Goal: Task Accomplishment & Management: Manage account settings

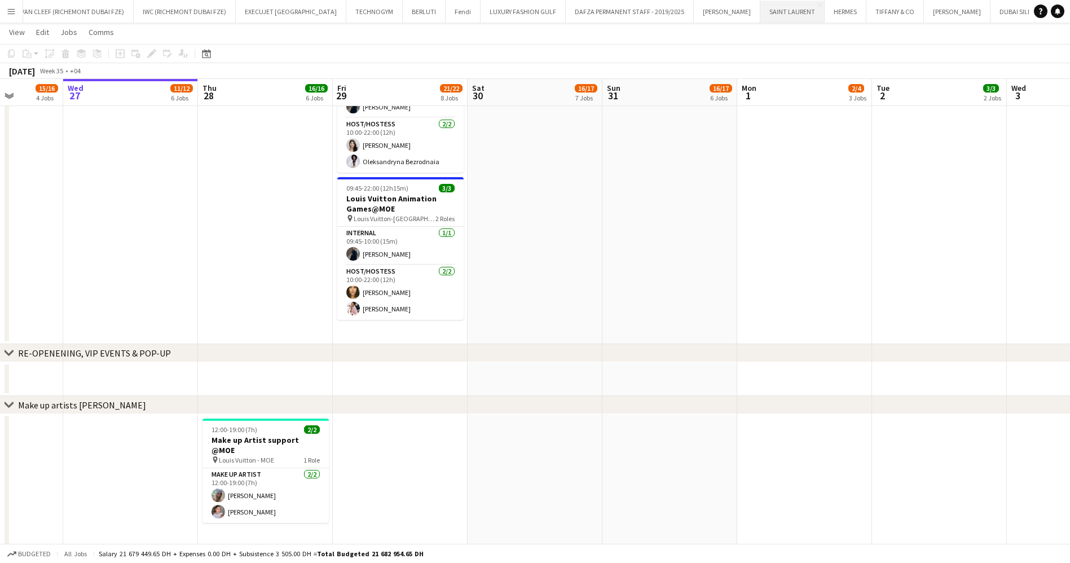
scroll to position [0, 152]
click at [922, 20] on button "MIU MIU Close" at bounding box center [955, 12] width 67 height 22
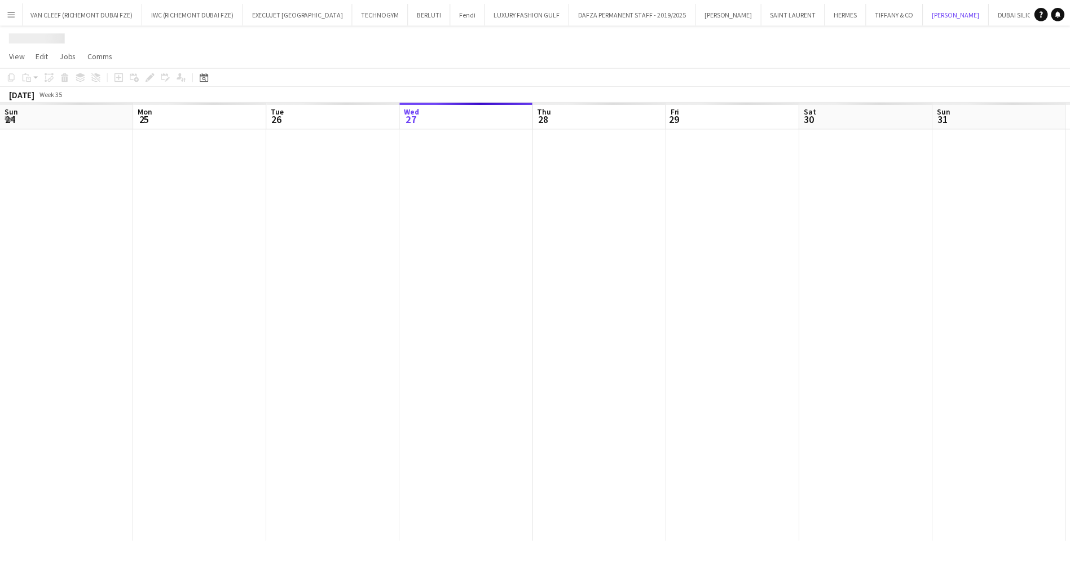
scroll to position [0, 270]
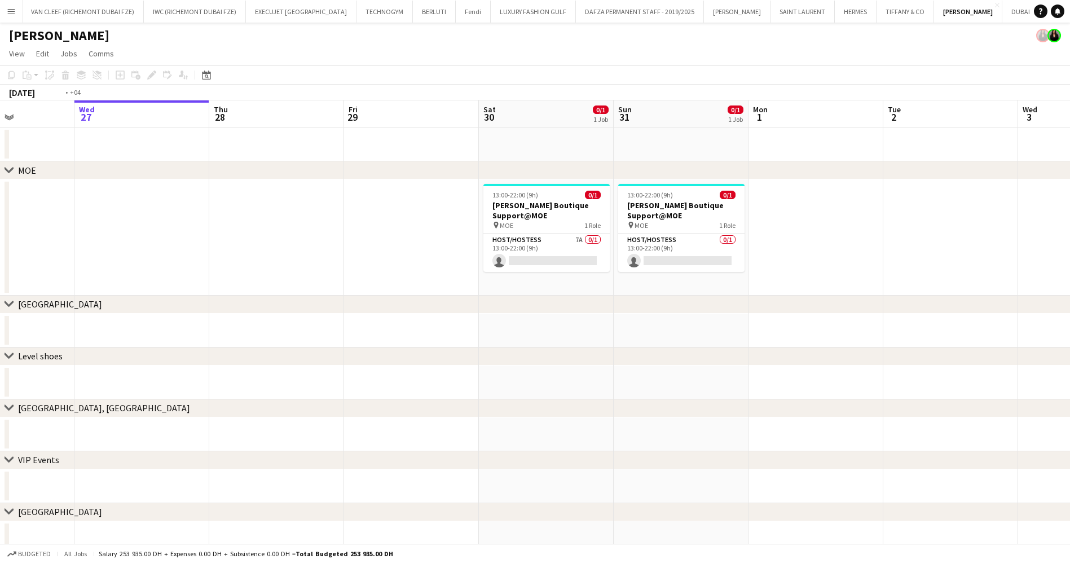
drag, startPoint x: 896, startPoint y: 246, endPoint x: 927, endPoint y: 246, distance: 30.5
click at [927, 246] on app-calendar-viewport "Sun 24 Mon 25 Tue 26 Wed 27 Thu 28 Fri 29 Sat 30 0/1 1 Job Sun 31 0/1 1 Job Mon…" at bounding box center [535, 327] width 1070 height 455
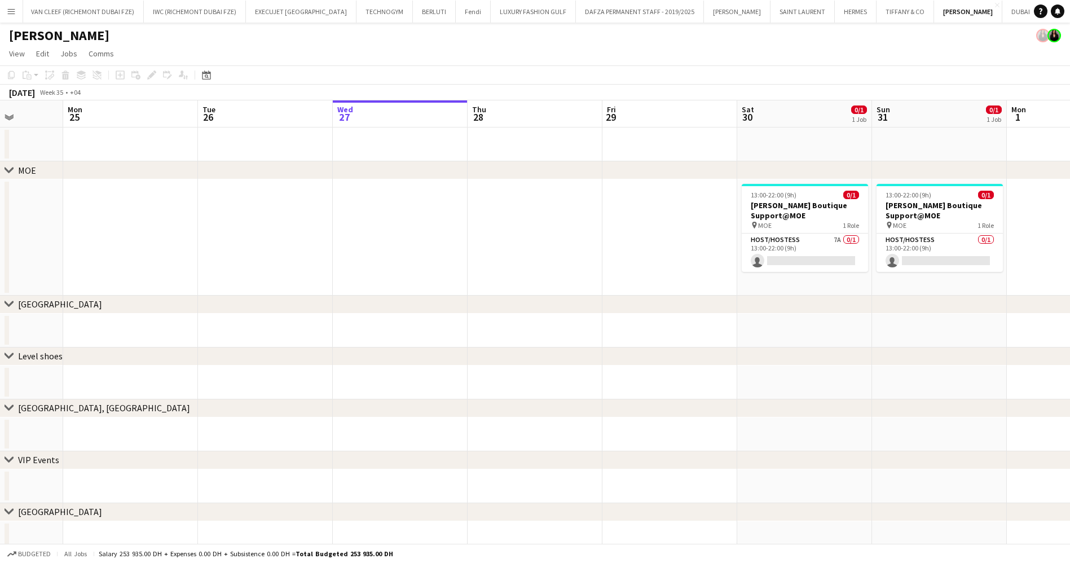
scroll to position [0, 445]
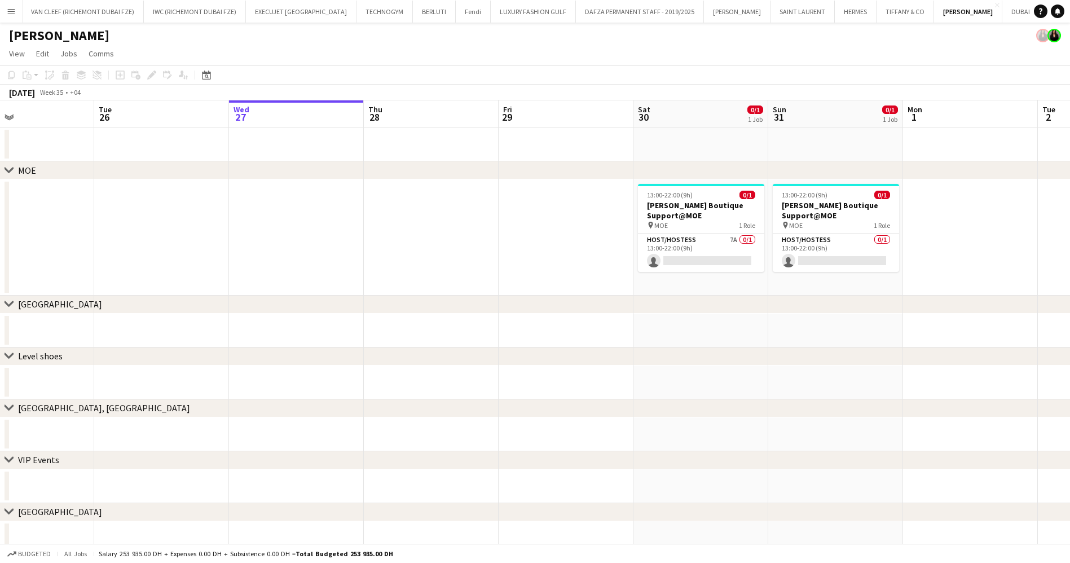
drag, startPoint x: 707, startPoint y: 239, endPoint x: 452, endPoint y: 270, distance: 256.3
click at [452, 270] on app-calendar-viewport "Fri 22 Sat 23 Sun 24 Mon 25 Tue 26 Wed 27 Thu 28 Fri 29 Sat 30 0/1 1 Job Sun 31…" at bounding box center [535, 327] width 1070 height 455
click at [721, 252] on app-card-role "Host/Hostess 7A 0/1 13:00-22:00 (9h) single-neutral-actions" at bounding box center [701, 253] width 126 height 38
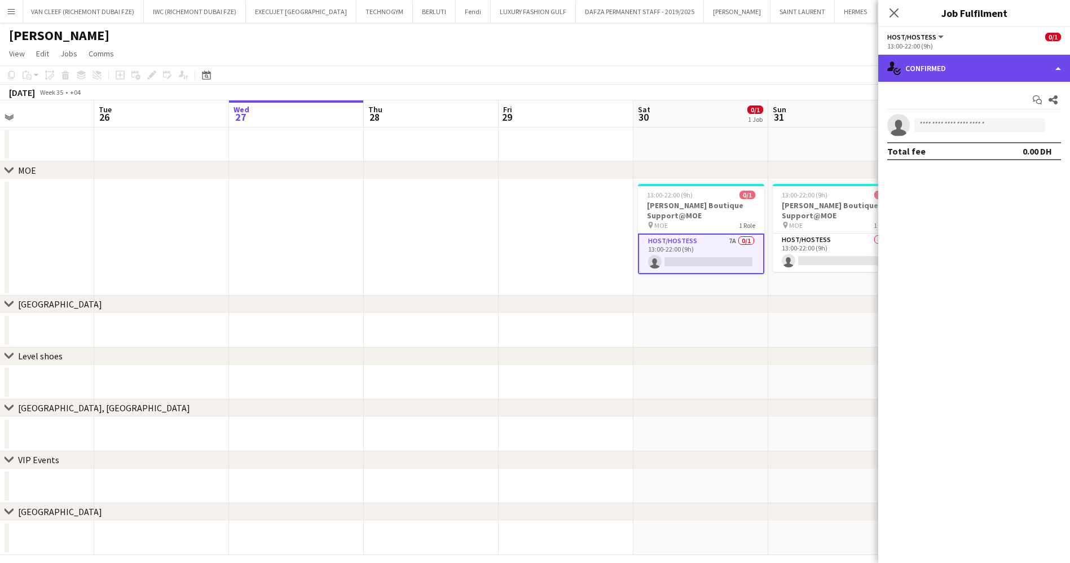
click at [924, 74] on div "single-neutral-actions-check-2 Confirmed" at bounding box center [974, 68] width 192 height 27
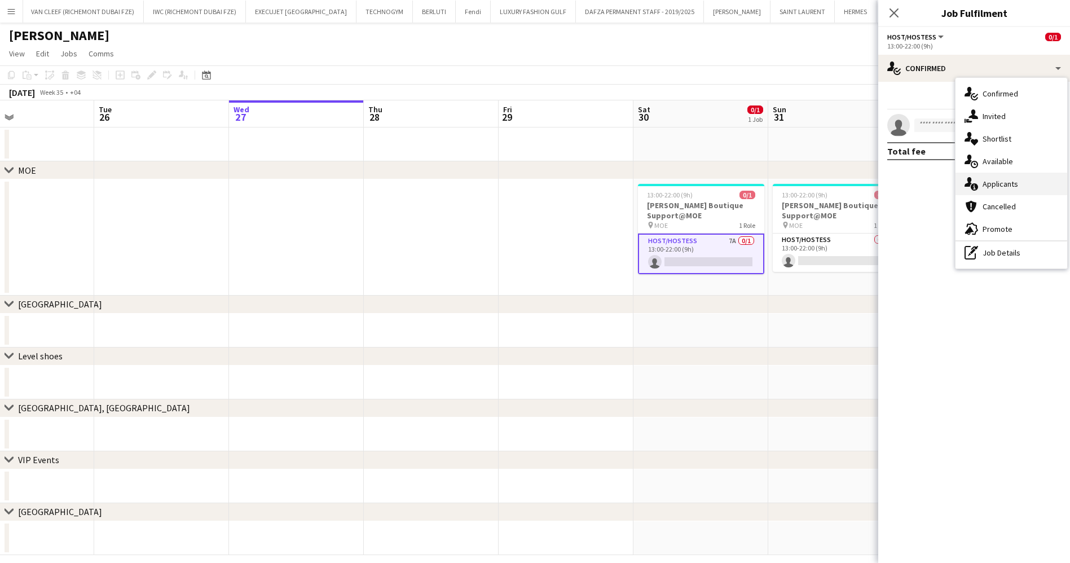
click at [1017, 185] on div "single-neutral-actions-information Applicants" at bounding box center [1011, 184] width 112 height 23
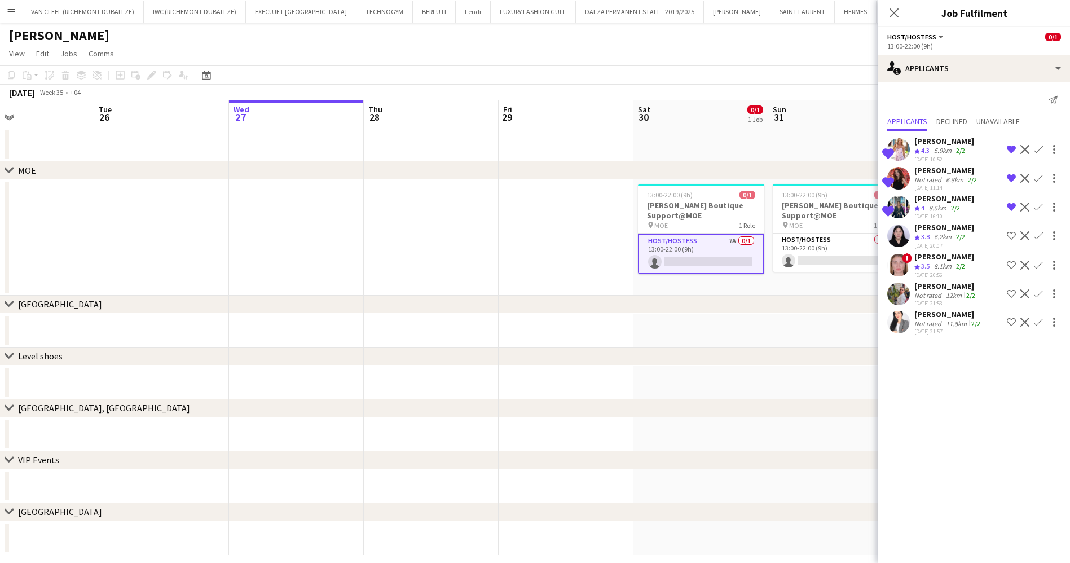
click at [1035, 204] on app-icon "Confirm" at bounding box center [1038, 206] width 9 height 9
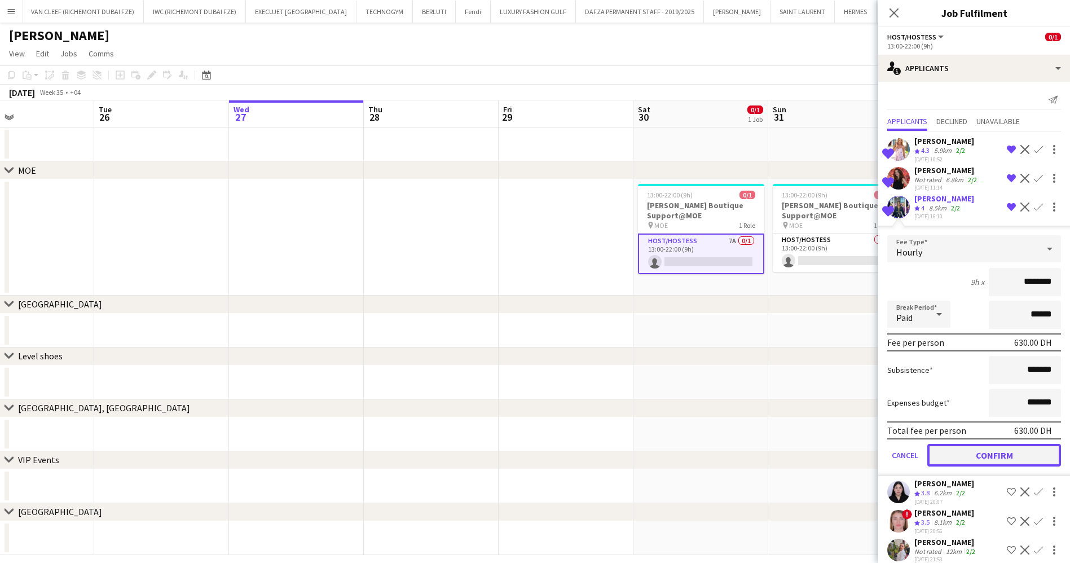
click at [973, 455] on button "Confirm" at bounding box center [994, 455] width 134 height 23
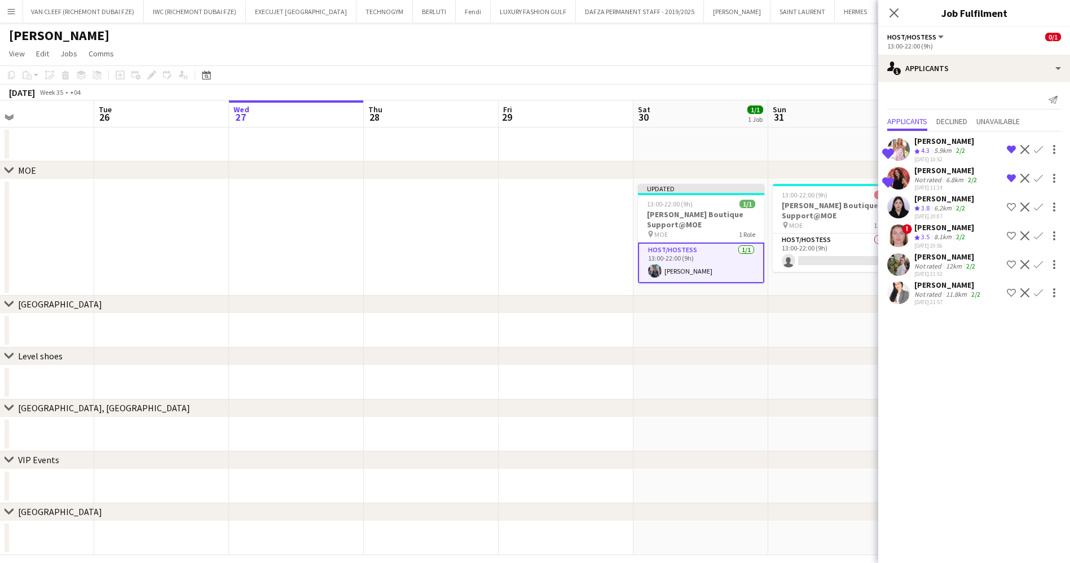
click at [768, 51] on app-page-menu "View Day view expanded Day view collapsed Month view Date picker Jump to today …" at bounding box center [535, 54] width 1070 height 21
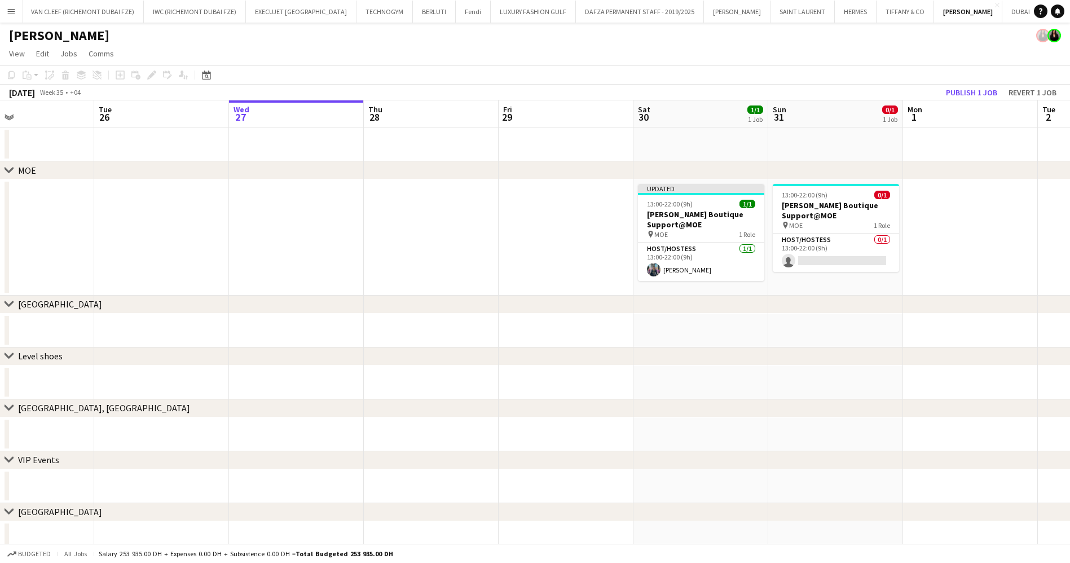
click at [964, 81] on app-toolbar "Copy Paste Paste Ctrl+V Paste with crew Ctrl+Shift+V Paste linked Job Delete Gr…" at bounding box center [535, 74] width 1070 height 19
click at [964, 87] on button "Publish 1 job" at bounding box center [971, 92] width 60 height 15
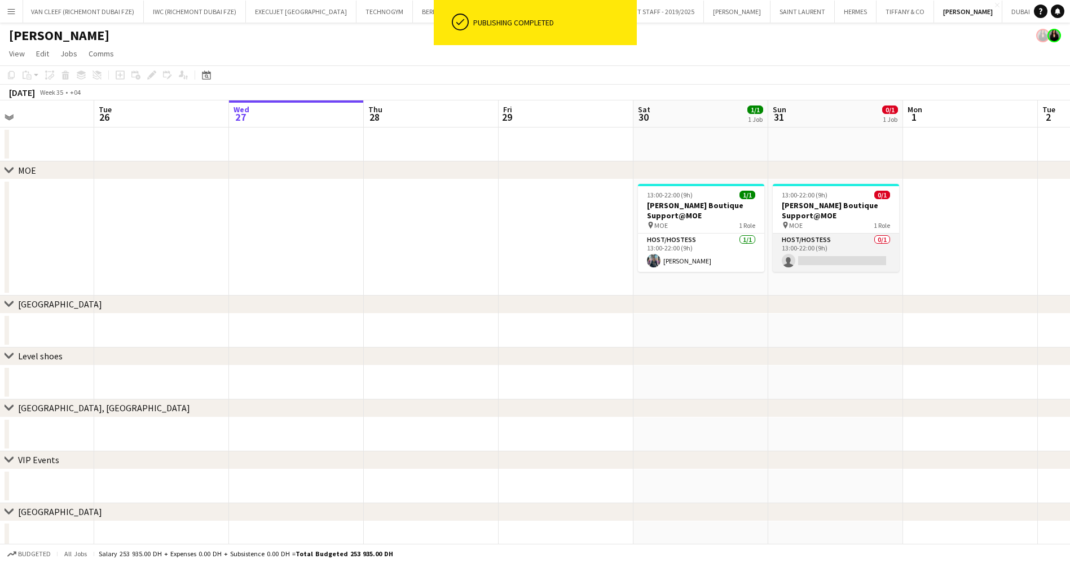
click at [858, 252] on app-card-role "Host/Hostess 0/1 13:00-22:00 (9h) single-neutral-actions" at bounding box center [836, 253] width 126 height 38
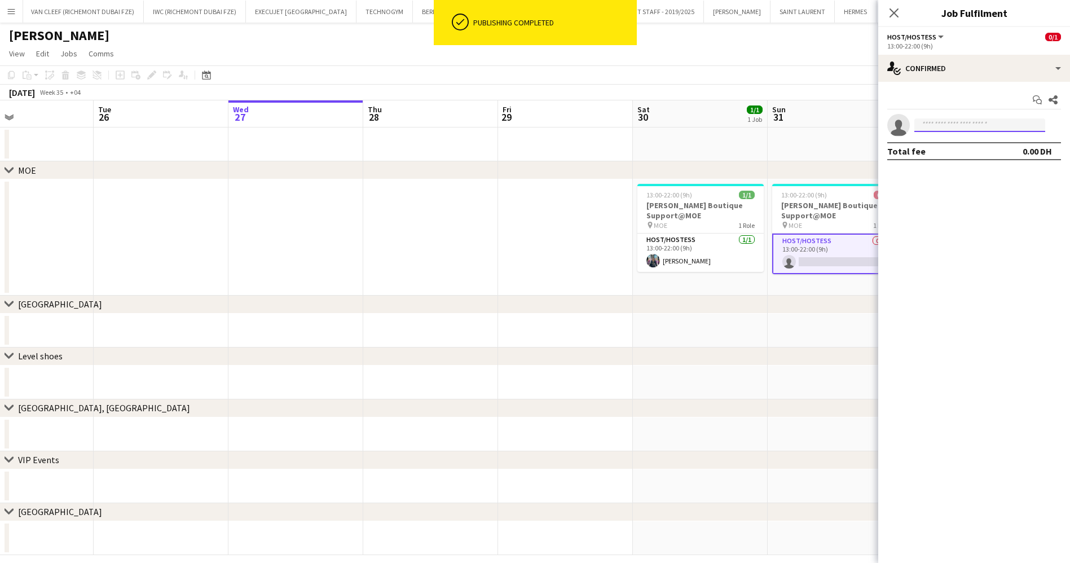
click at [979, 121] on input at bounding box center [979, 125] width 131 height 14
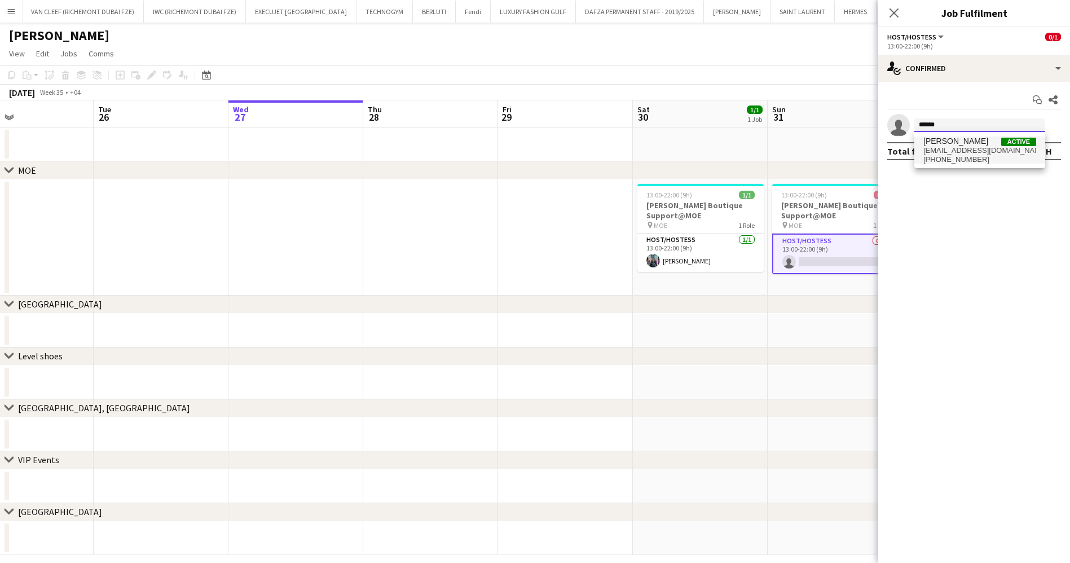
type input "******"
click at [980, 145] on span "Nuriza Achilova Active" at bounding box center [979, 141] width 113 height 10
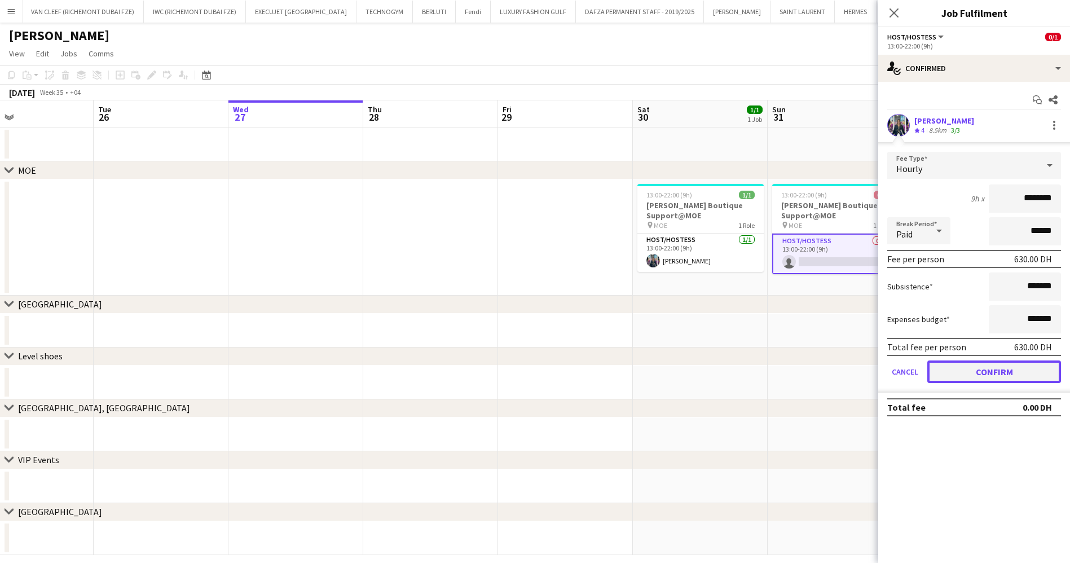
click at [975, 364] on button "Confirm" at bounding box center [994, 371] width 134 height 23
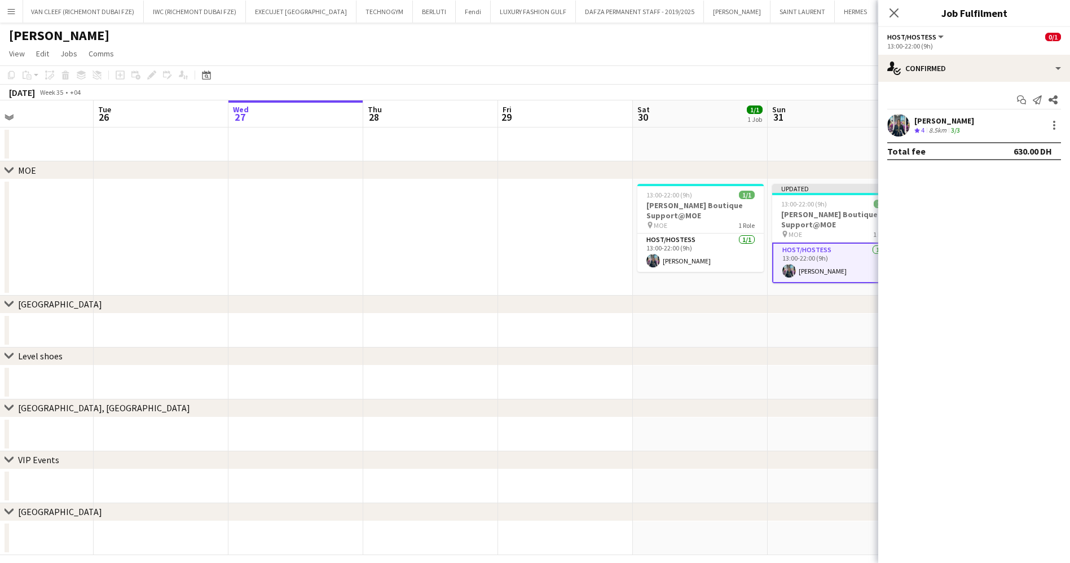
click at [770, 92] on div "August 2025 Week 35 • +04 Publish 1 job Revert 1 job" at bounding box center [535, 93] width 1070 height 16
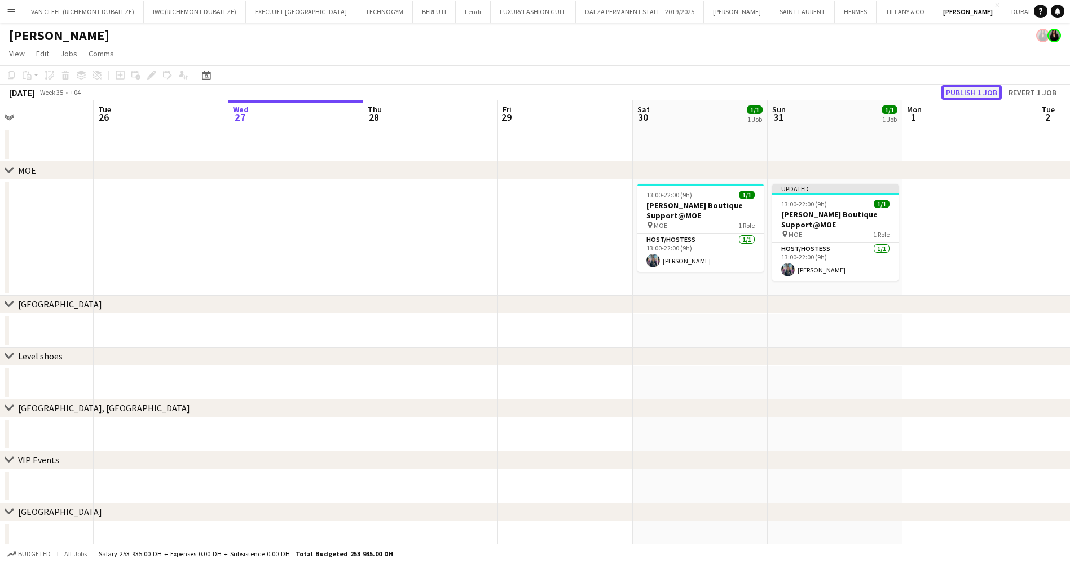
click at [954, 92] on button "Publish 1 job" at bounding box center [971, 92] width 60 height 15
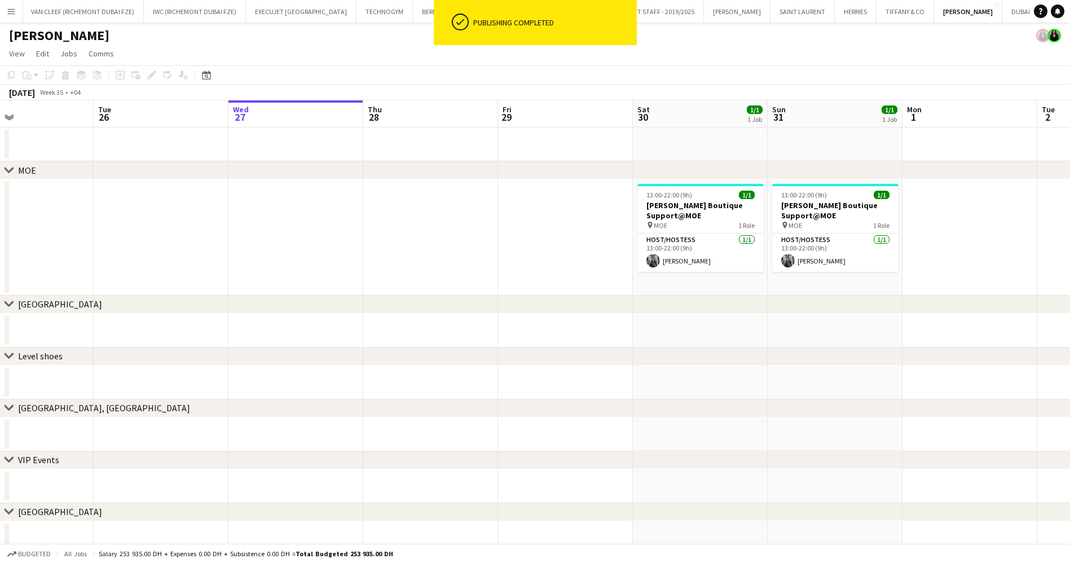
click at [496, 251] on app-calendar-viewport "Fri 22 Sat 23 Sun 24 Mon 25 Tue 26 Wed 27 Thu 28 Fri 29 Sat 30 1/1 1 Job Sun 31…" at bounding box center [535, 327] width 1070 height 455
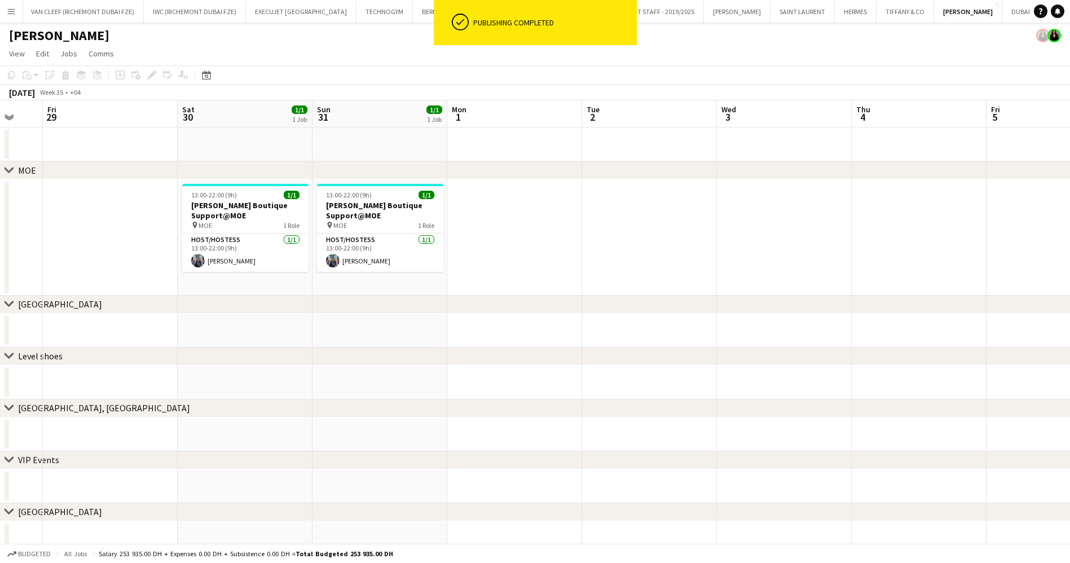
scroll to position [0, 400]
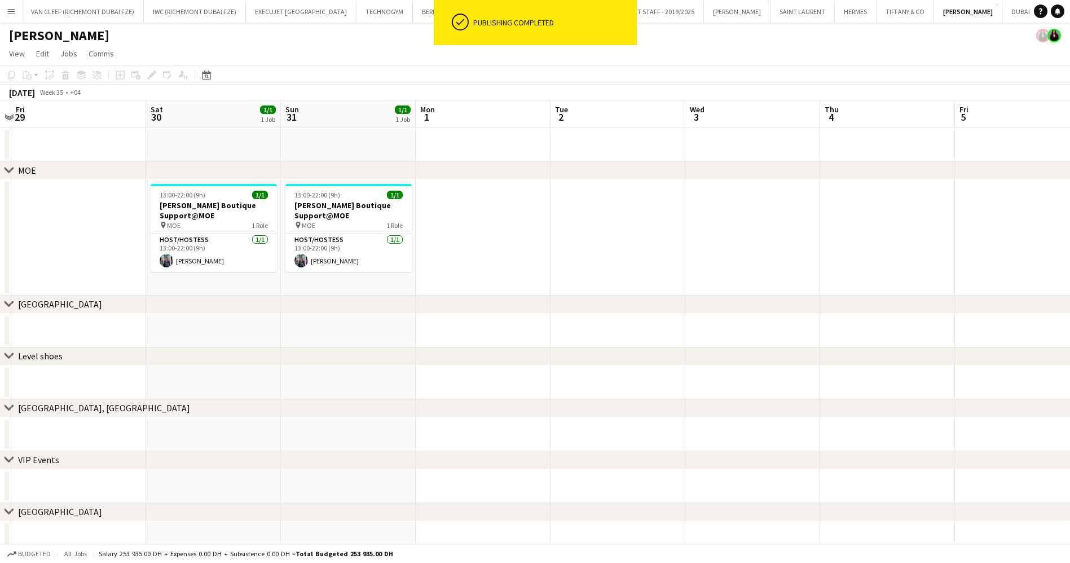
drag, startPoint x: 721, startPoint y: 234, endPoint x: 697, endPoint y: 236, distance: 23.8
click at [439, 239] on app-calendar-viewport "Tue 26 Wed 27 Thu 28 Fri 29 Sat 30 1/1 1 Job Sun 31 1/1 1 Job Mon 1 Tue 2 Wed 3…" at bounding box center [535, 327] width 1070 height 455
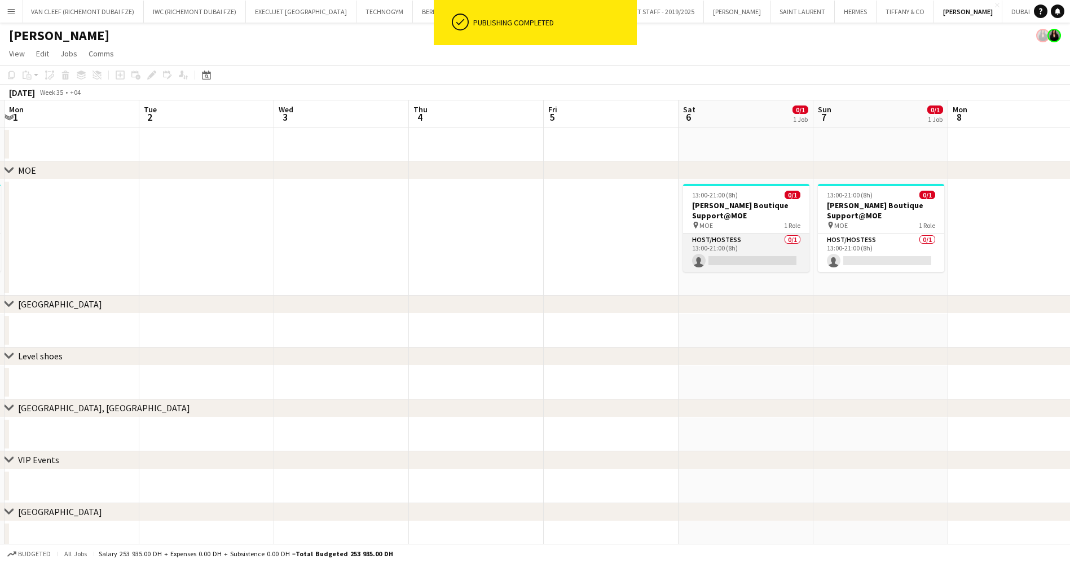
click at [789, 253] on app-card-role "Host/Hostess 0/1 13:00-21:00 (8h) single-neutral-actions" at bounding box center [746, 253] width 126 height 38
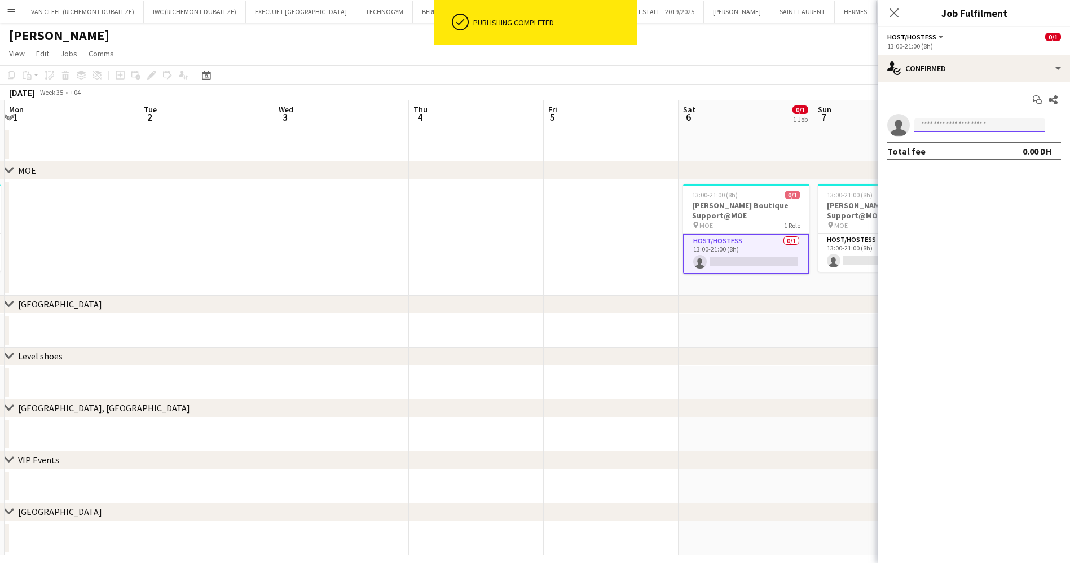
click at [1002, 129] on input at bounding box center [979, 125] width 131 height 14
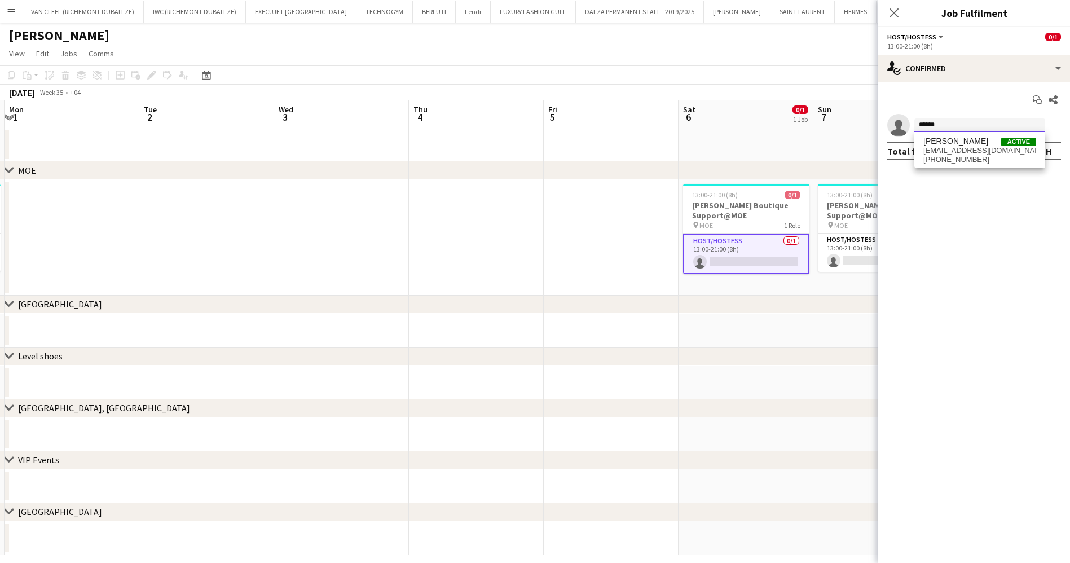
type input "******"
click at [1010, 167] on div "Nuriza Achilova Active achilovanu@gmail.com +971545387978" at bounding box center [979, 150] width 131 height 36
click at [988, 139] on span "Nuriza Achilova Active" at bounding box center [979, 141] width 113 height 10
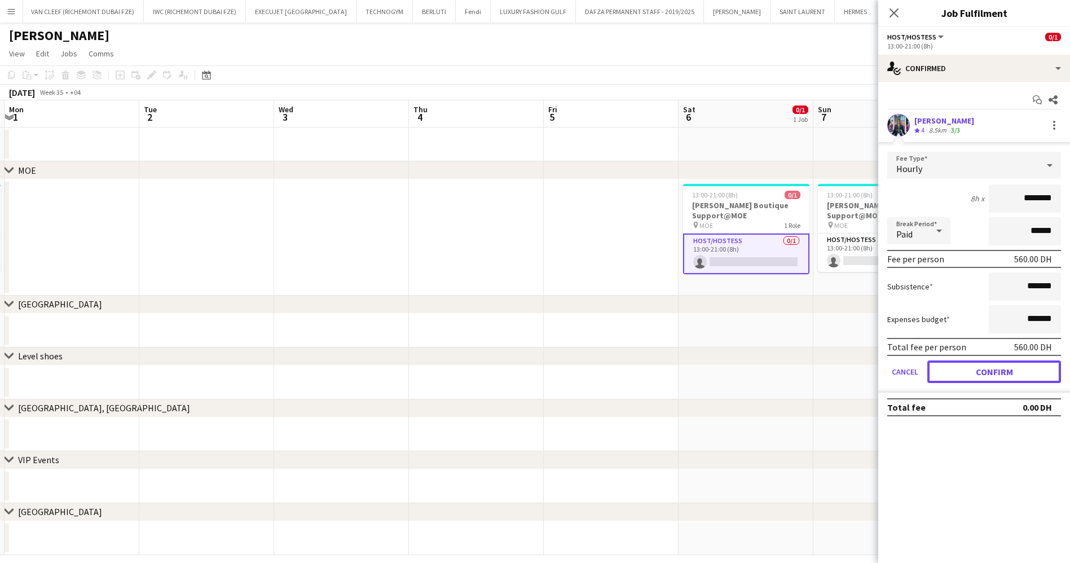
click at [1012, 370] on button "Confirm" at bounding box center [994, 371] width 134 height 23
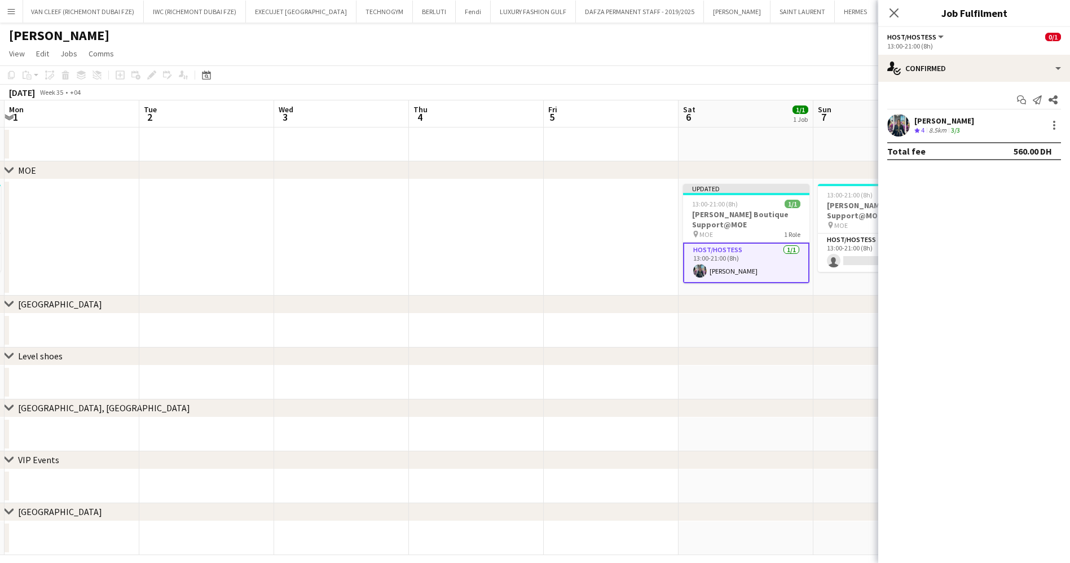
drag, startPoint x: 777, startPoint y: 358, endPoint x: 499, endPoint y: 346, distance: 278.3
click at [499, 346] on div "chevron-right MOE chevron-right Dubai Mall chevron-right Level shoes chevron-ri…" at bounding box center [535, 327] width 1070 height 455
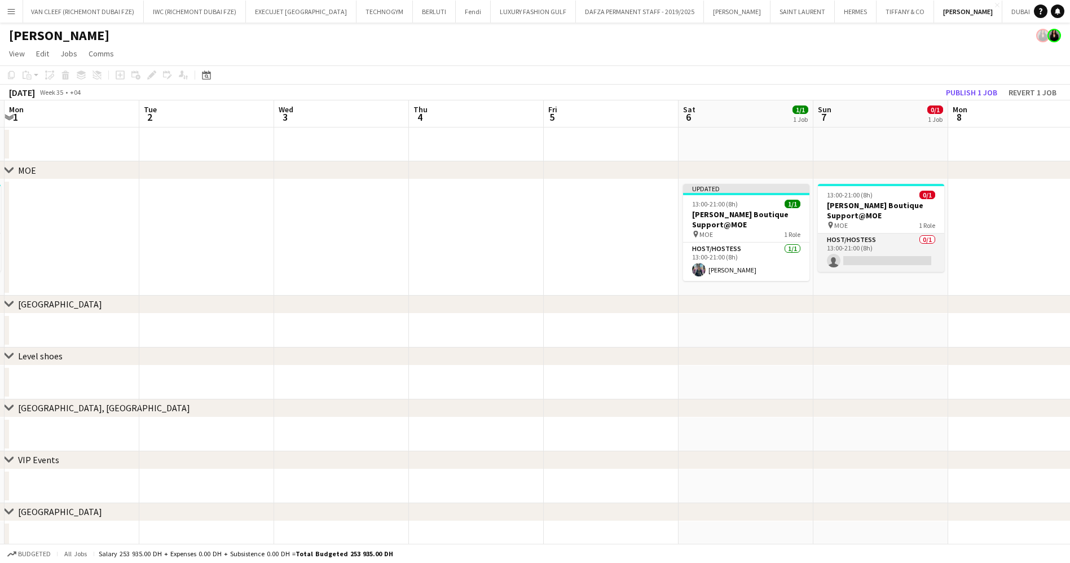
click at [854, 262] on app-card-role "Host/Hostess 0/1 13:00-21:00 (8h) single-neutral-actions" at bounding box center [881, 253] width 126 height 38
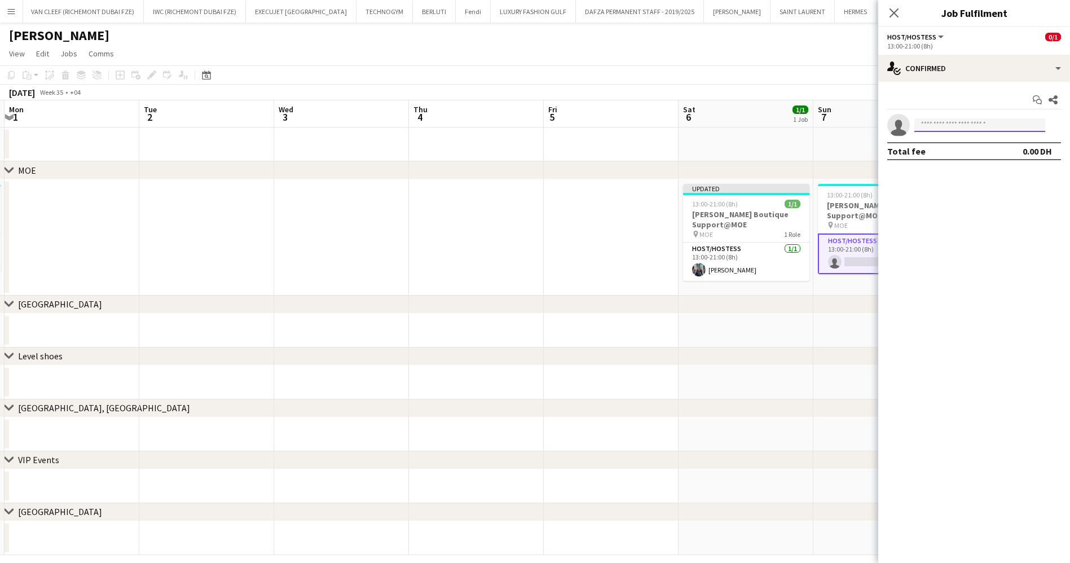
click at [959, 125] on input at bounding box center [979, 125] width 131 height 14
type input "*********"
click at [1006, 148] on span "achilovanu@gmail.com" at bounding box center [979, 150] width 113 height 9
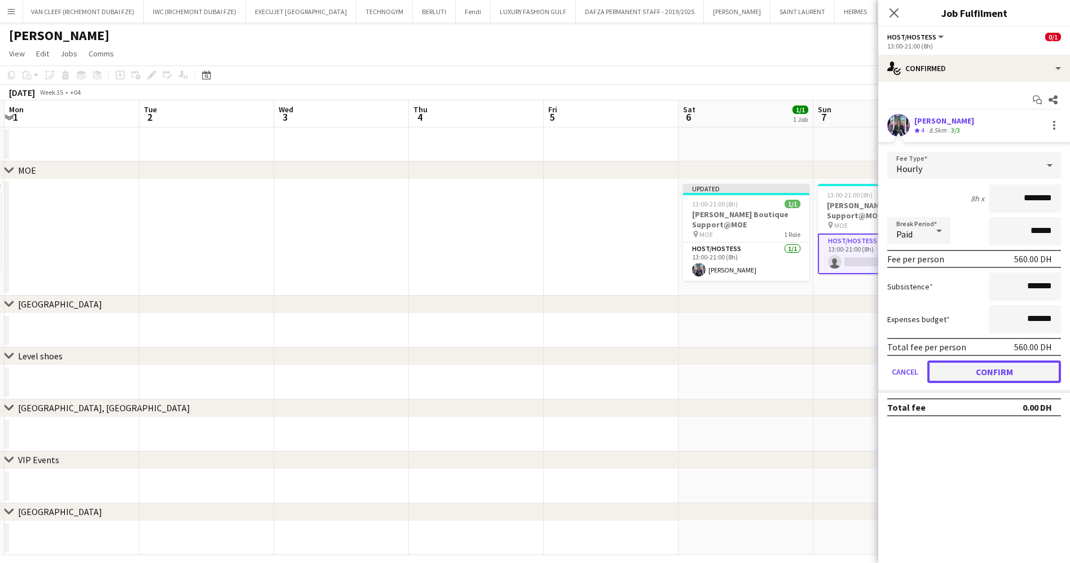
drag, startPoint x: 972, startPoint y: 377, endPoint x: 947, endPoint y: 373, distance: 25.8
click at [972, 377] on button "Confirm" at bounding box center [994, 371] width 134 height 23
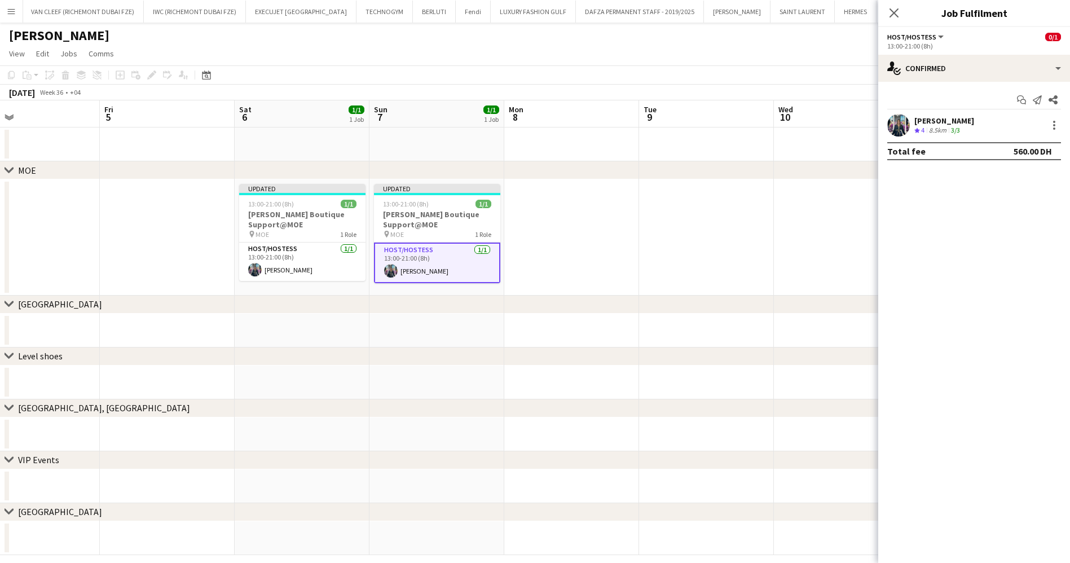
drag, startPoint x: 806, startPoint y: 388, endPoint x: 291, endPoint y: 389, distance: 514.9
click at [291, 389] on app-calendar-viewport "Mon 1 Tue 2 Wed 3 Thu 4 Fri 5 Sat 6 1/1 1 Job Sun 7 1/1 1 Job Mon 8 Tue 9 Wed 1…" at bounding box center [535, 327] width 1070 height 455
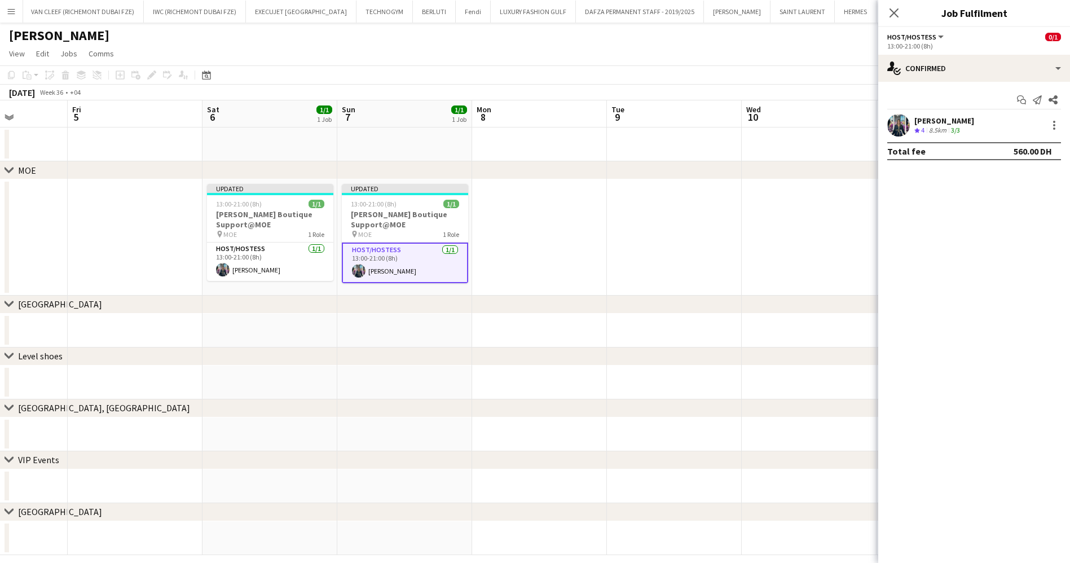
drag, startPoint x: 668, startPoint y: 380, endPoint x: 275, endPoint y: 385, distance: 392.6
click at [275, 385] on app-calendar-viewport "Tue 2 Wed 3 Thu 4 Fri 5 Sat 6 1/1 1 Job Sun 7 1/1 1 Job Mon 8 Tue 9 Wed 10 Thu …" at bounding box center [535, 327] width 1070 height 455
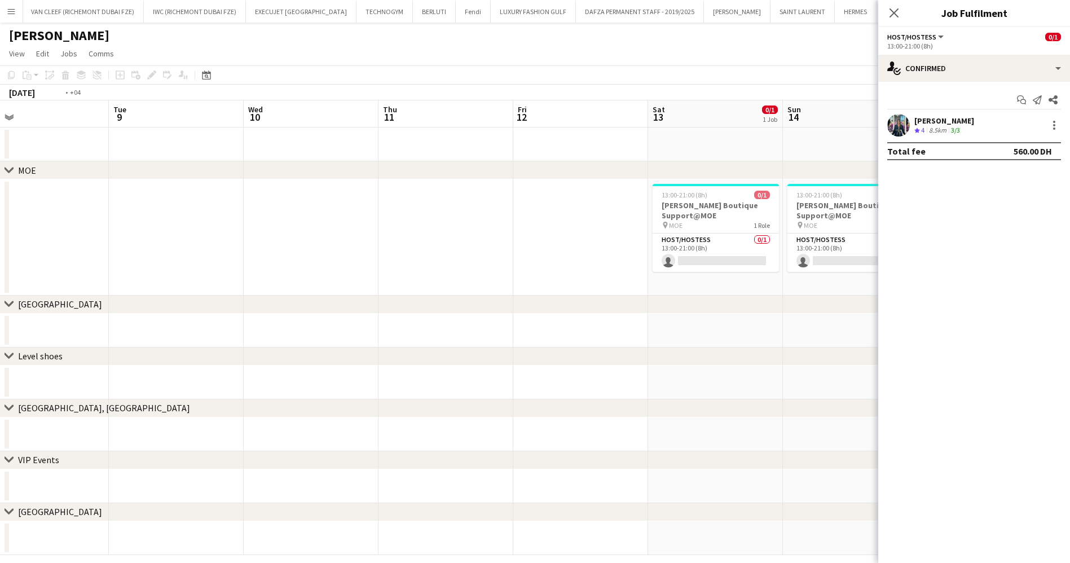
drag, startPoint x: 642, startPoint y: 372, endPoint x: 447, endPoint y: 378, distance: 194.7
click at [450, 378] on app-calendar-viewport "Fri 5 Sat 6 1/1 1 Job Sun 7 1/1 1 Job Mon 8 Tue 9 Wed 10 Thu 11 Fri 12 Sat 13 0…" at bounding box center [535, 327] width 1070 height 455
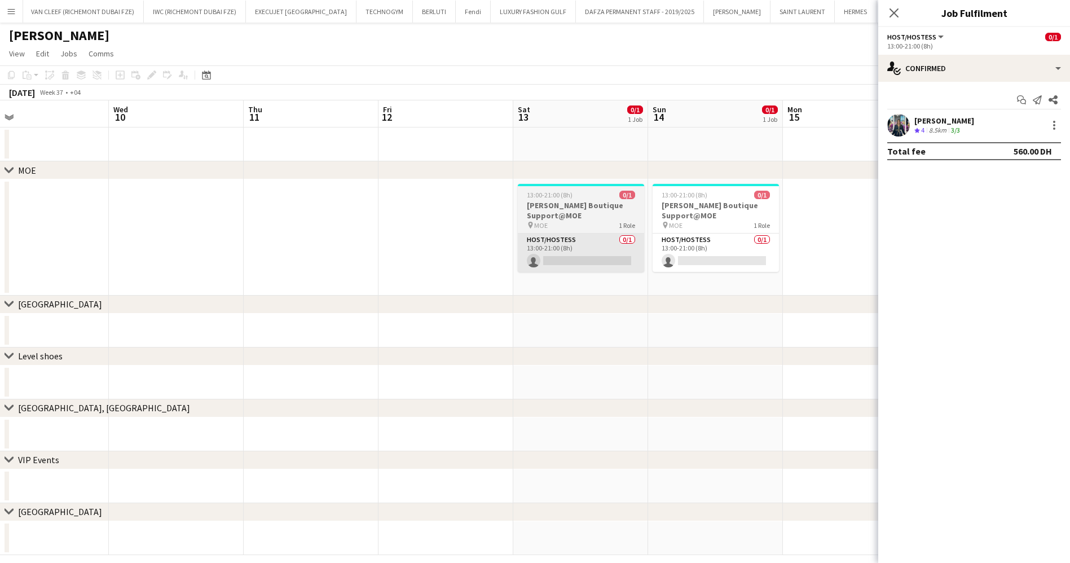
scroll to position [0, 450]
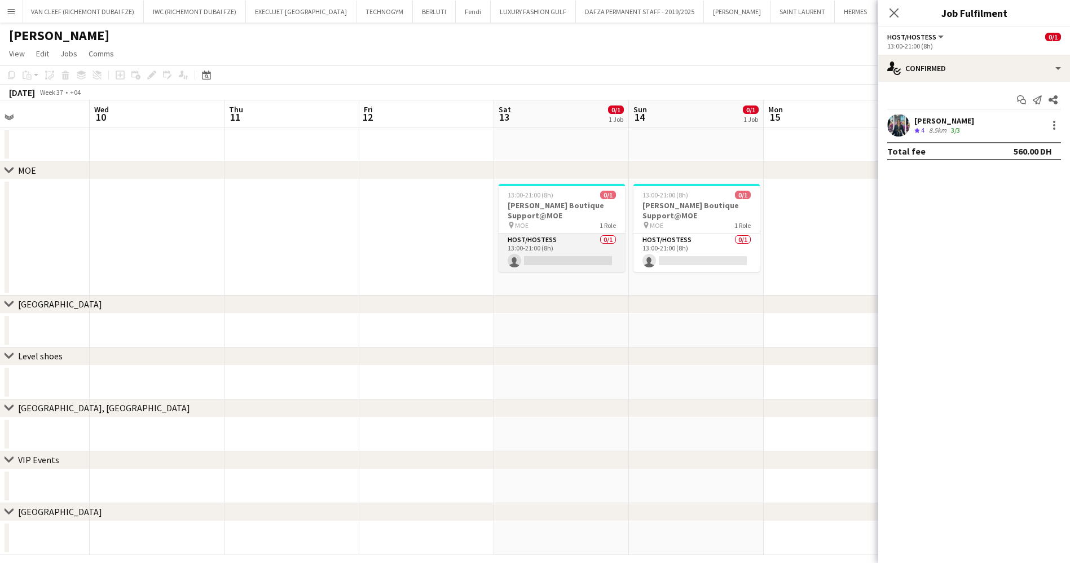
click at [532, 261] on app-card-role "Host/Hostess 0/1 13:00-21:00 (8h) single-neutral-actions" at bounding box center [562, 253] width 126 height 38
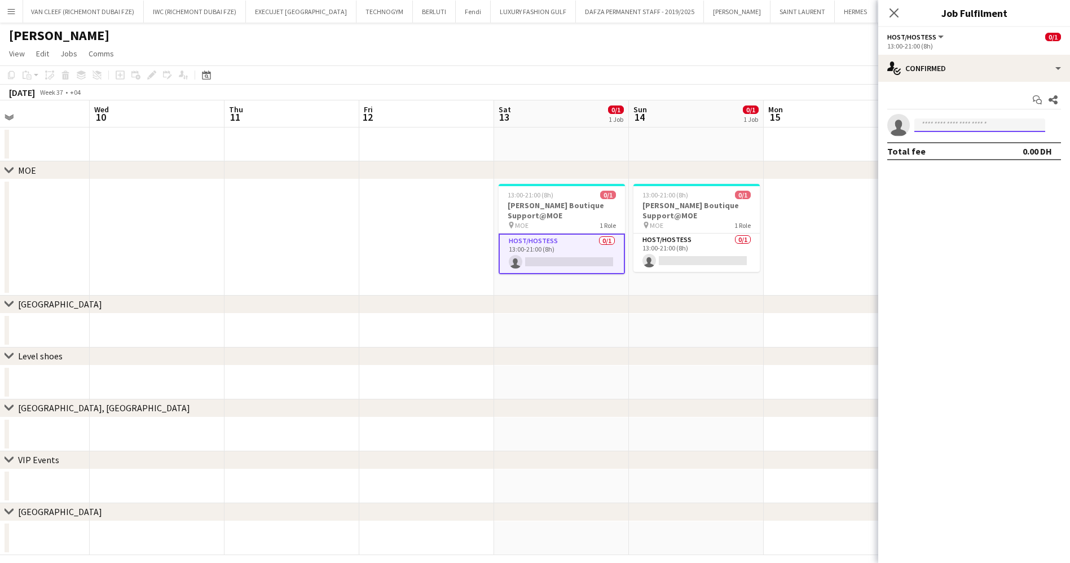
click at [972, 121] on input at bounding box center [979, 125] width 131 height 14
type input "******"
click at [977, 149] on span "achilovanu@gmail.com" at bounding box center [979, 150] width 113 height 9
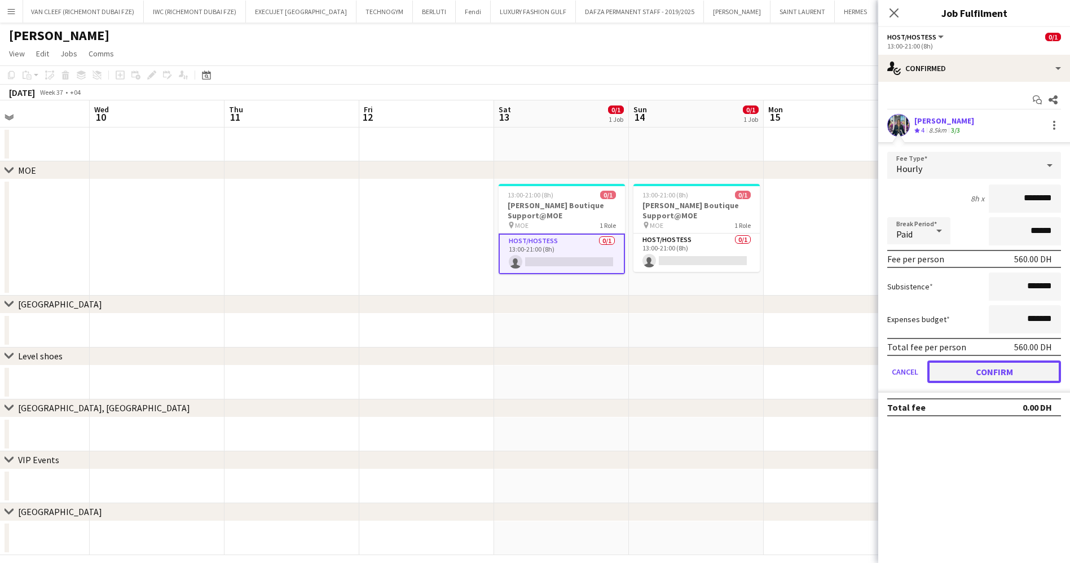
click at [1003, 374] on button "Confirm" at bounding box center [994, 371] width 134 height 23
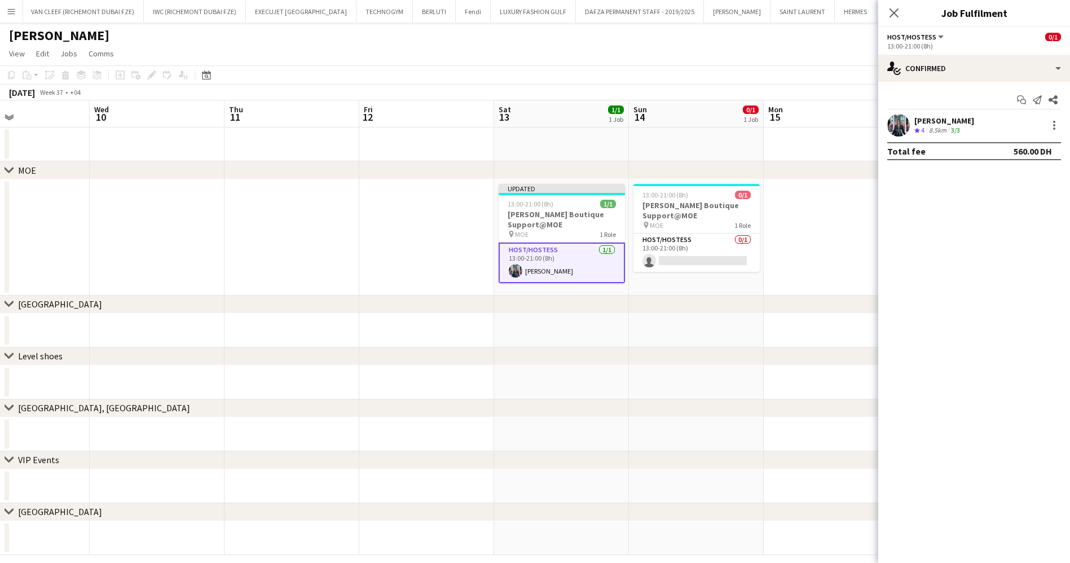
click at [759, 83] on app-toolbar "Copy Paste Paste Ctrl+V Paste with crew Ctrl+Shift+V Paste linked Job Delete Gr…" at bounding box center [535, 74] width 1070 height 19
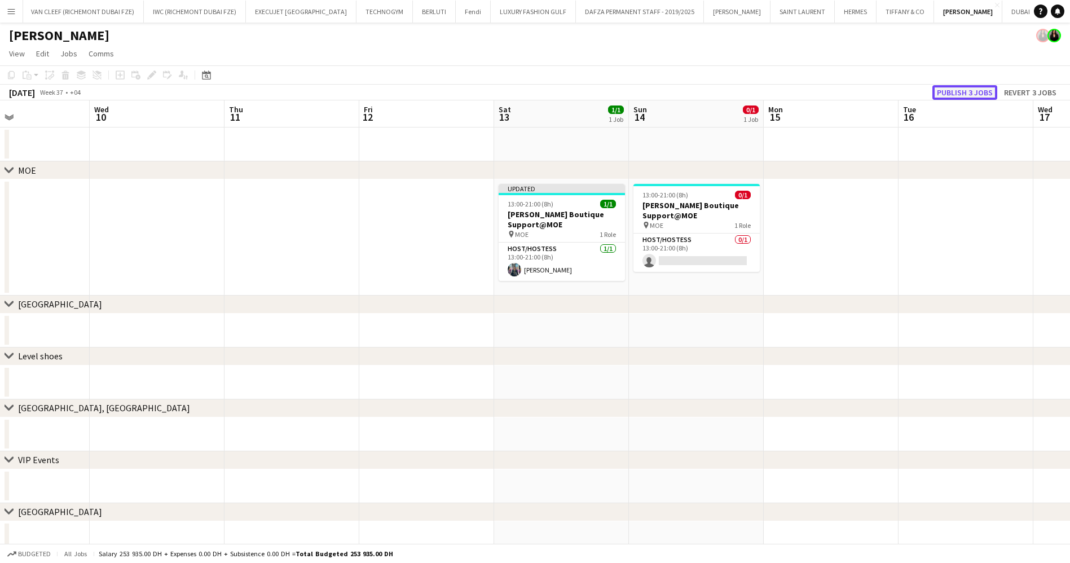
click at [985, 95] on button "Publish 3 jobs" at bounding box center [964, 92] width 65 height 15
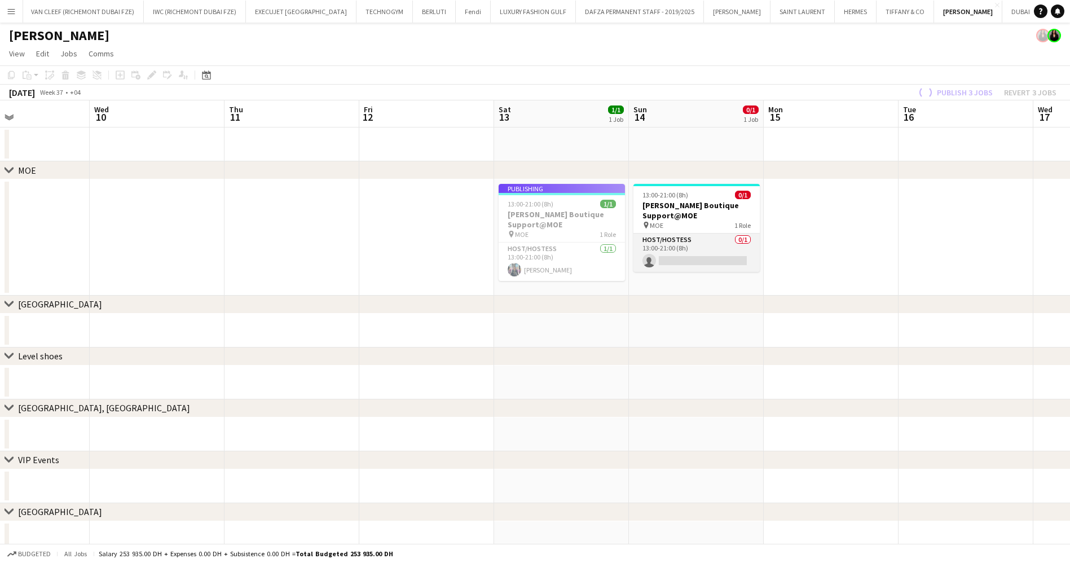
click at [693, 257] on app-card-role "Host/Hostess 0/1 13:00-21:00 (8h) single-neutral-actions" at bounding box center [696, 253] width 126 height 38
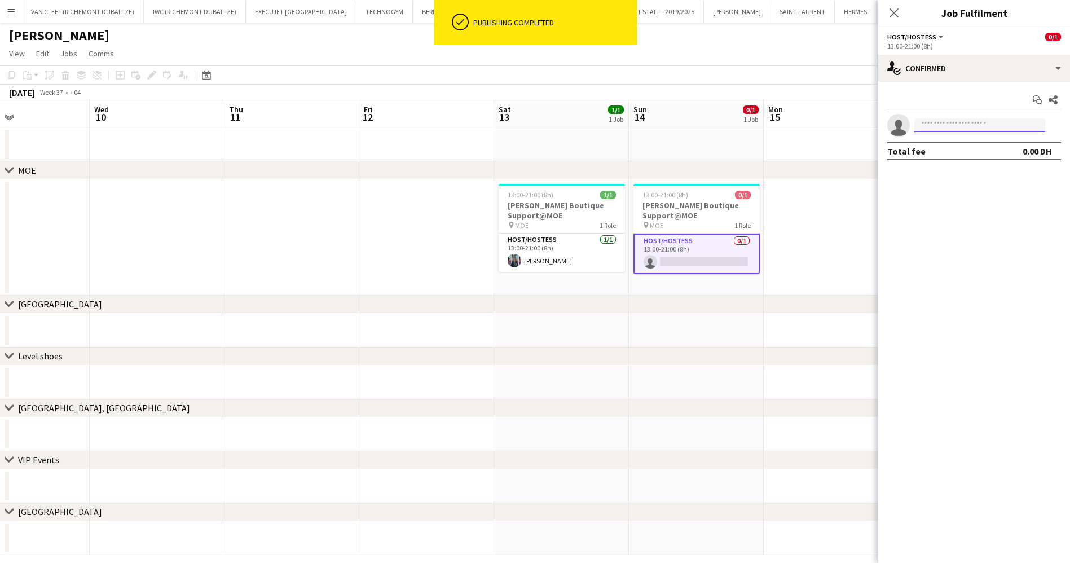
click at [973, 125] on input at bounding box center [979, 125] width 131 height 14
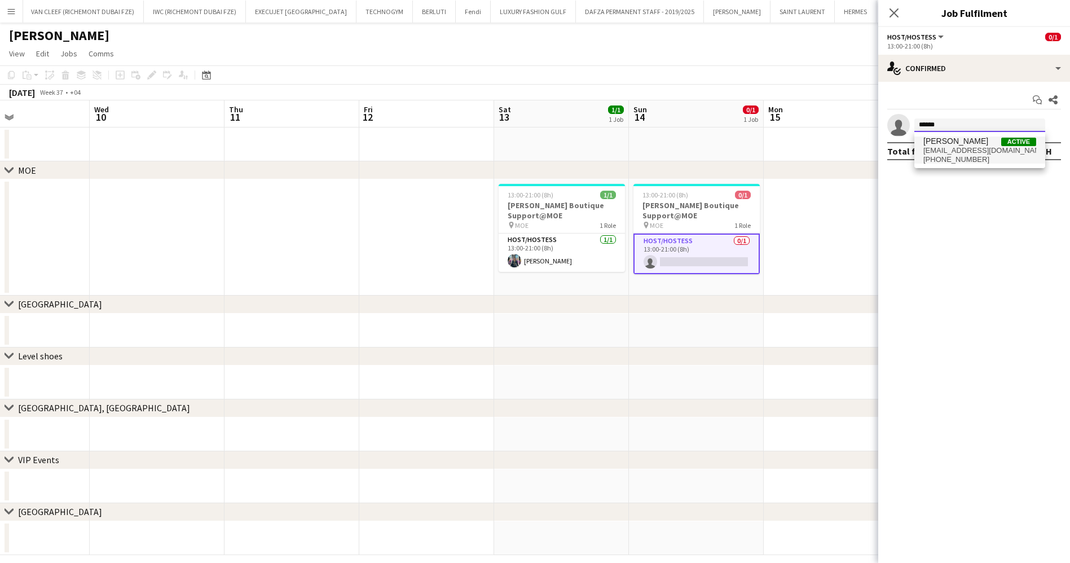
type input "******"
click at [973, 152] on span "achilovanu@gmail.com" at bounding box center [979, 150] width 113 height 9
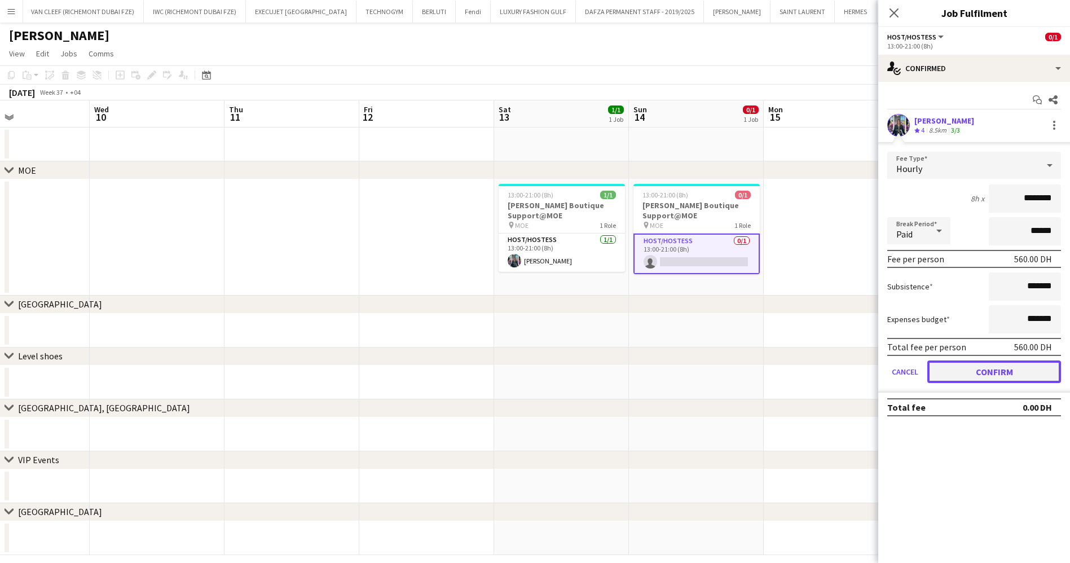
click at [1002, 380] on button "Confirm" at bounding box center [994, 371] width 134 height 23
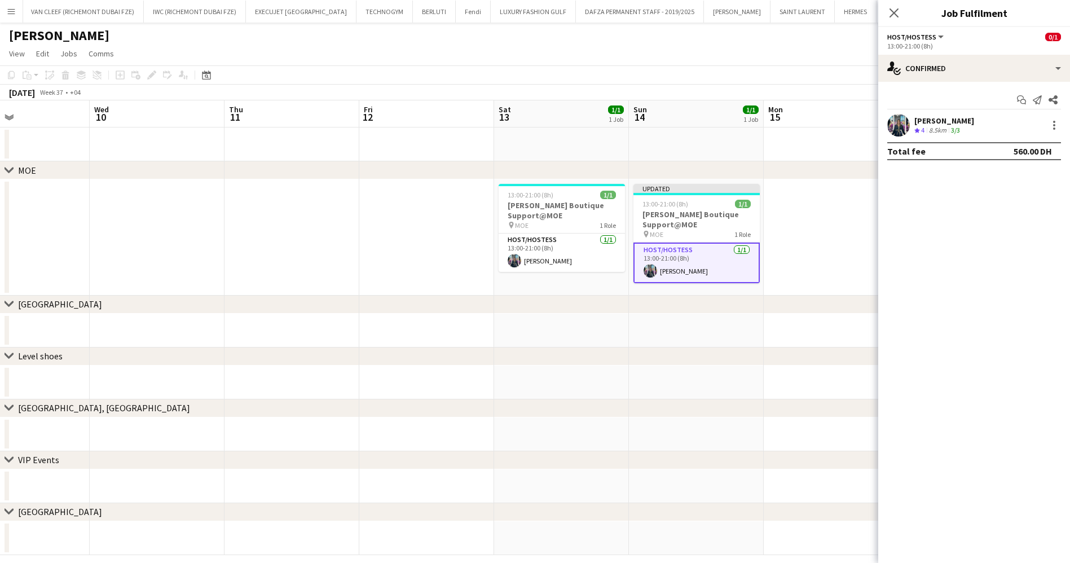
drag, startPoint x: 829, startPoint y: 364, endPoint x: 505, endPoint y: 351, distance: 324.0
click at [346, 364] on div "chevron-right Level shoes" at bounding box center [535, 356] width 1070 height 18
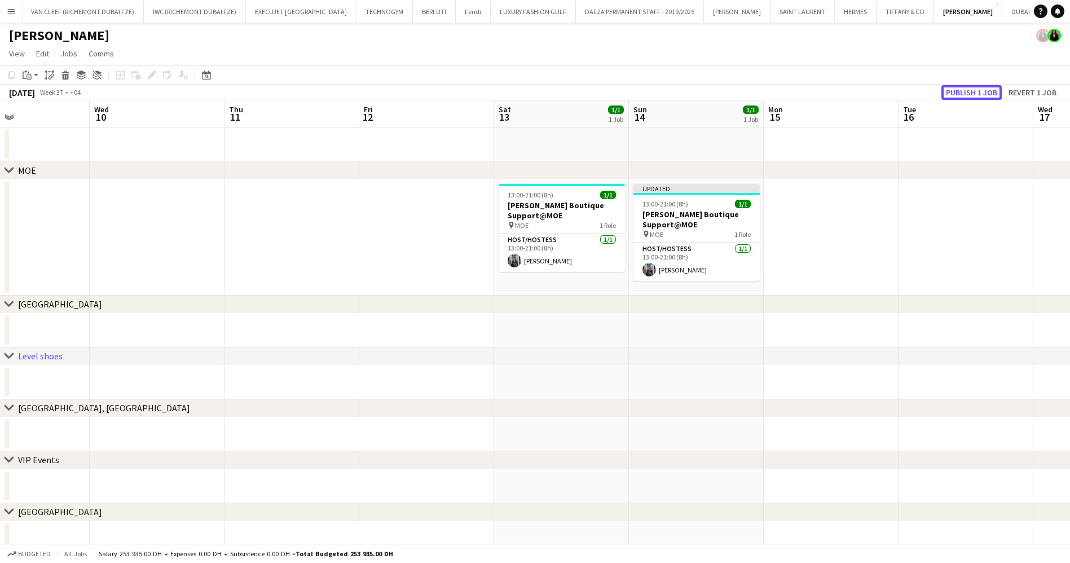
click at [993, 88] on button "Publish 1 job" at bounding box center [971, 92] width 60 height 15
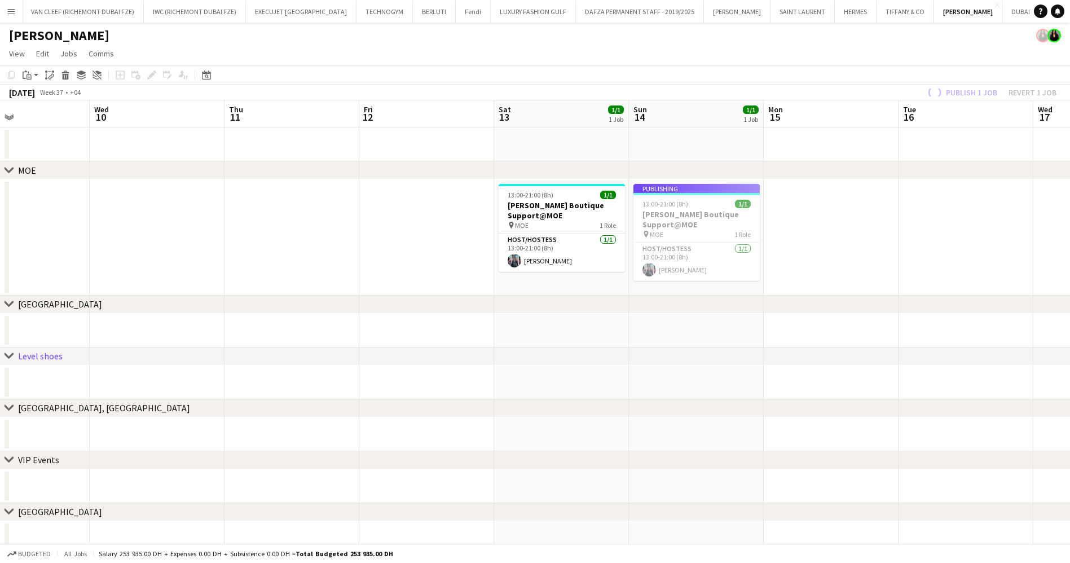
drag, startPoint x: 968, startPoint y: 169, endPoint x: 613, endPoint y: 176, distance: 354.8
click at [688, 176] on div "chevron-right MOE" at bounding box center [535, 170] width 1070 height 18
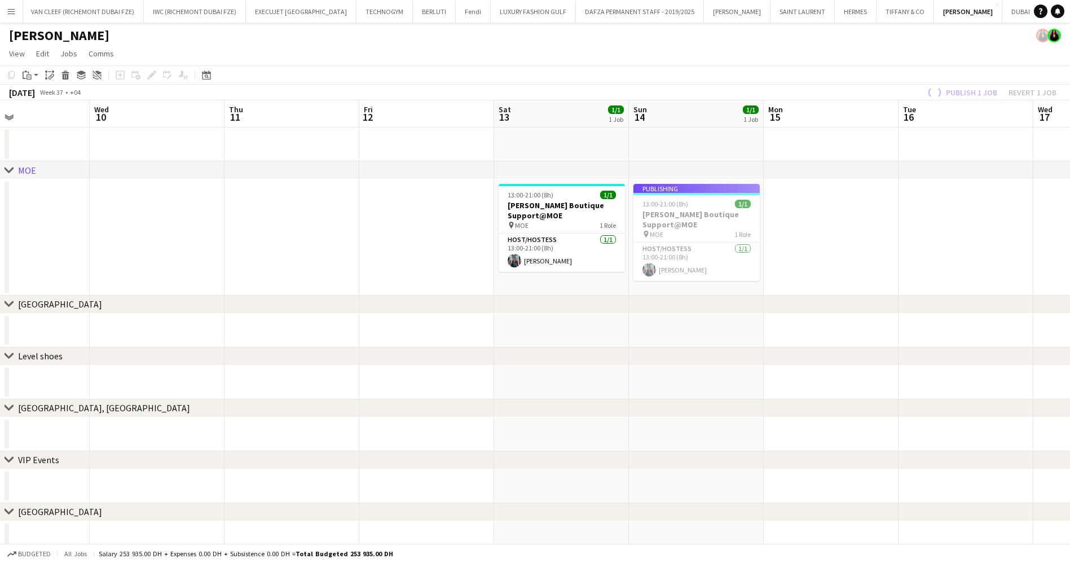
drag, startPoint x: 889, startPoint y: 227, endPoint x: 760, endPoint y: 241, distance: 129.4
click at [768, 241] on app-calendar-viewport "Sat 6 1/1 1 Job Sun 7 1/1 1 Job Mon 8 Tue 9 Wed 10 Thu 11 Fri 12 Sat 13 1/1 1 J…" at bounding box center [535, 327] width 1070 height 455
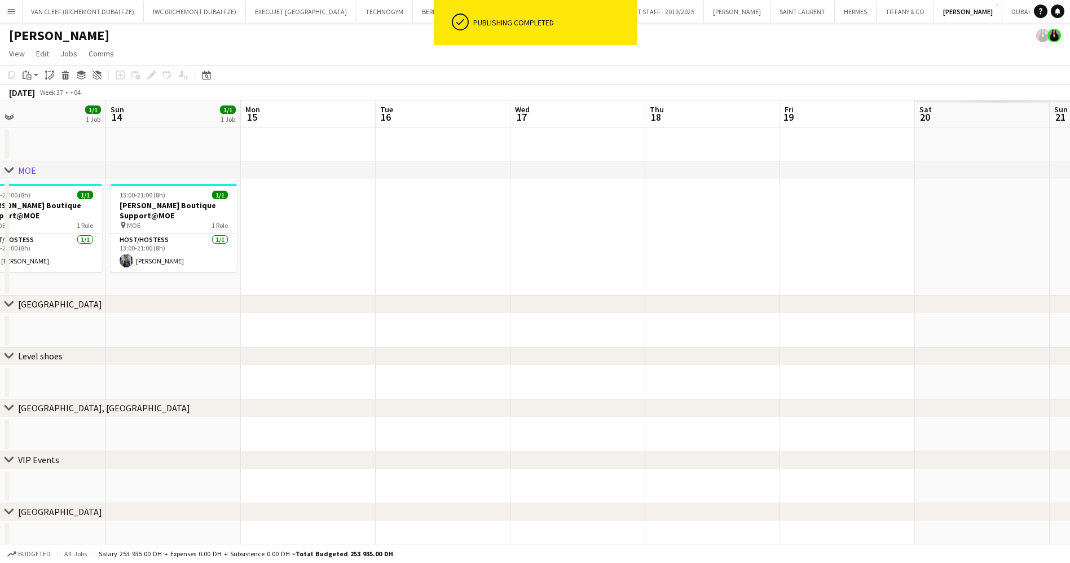
drag, startPoint x: 785, startPoint y: 247, endPoint x: 503, endPoint y: 241, distance: 281.5
click at [468, 244] on app-calendar-viewport "Wed 10 Thu 11 Fri 12 Sat 13 1/1 1 Job Sun 14 1/1 1 Job Mon 15 Tue 16 Wed 17 Thu…" at bounding box center [535, 327] width 1070 height 455
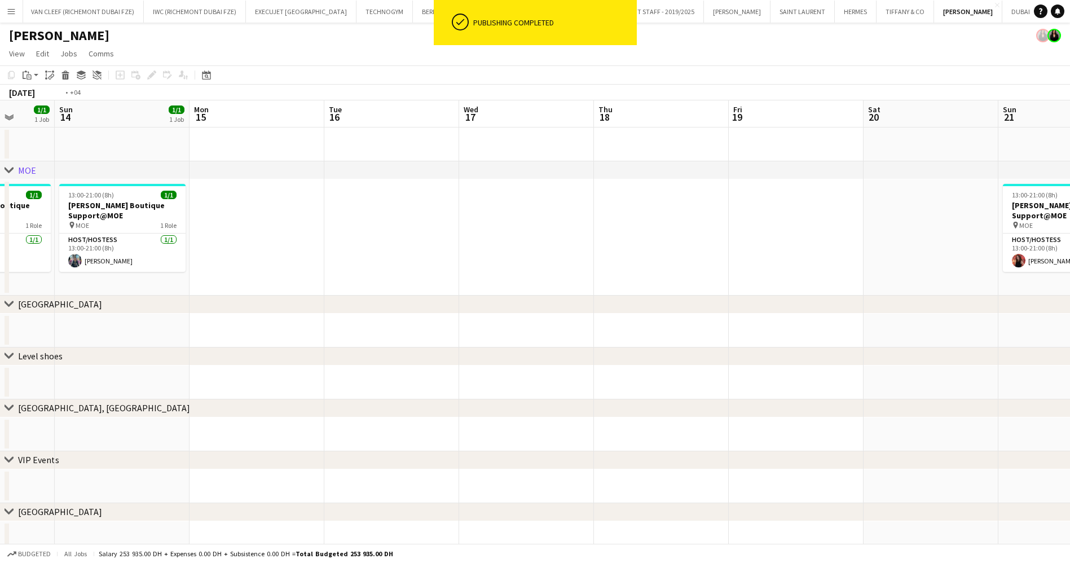
drag, startPoint x: 648, startPoint y: 249, endPoint x: 543, endPoint y: 221, distance: 108.6
click at [394, 230] on app-calendar-viewport "Thu 11 Fri 12 Sat 13 1/1 1 Job Sun 14 1/1 1 Job Mon 15 Tue 16 Wed 17 Thu 18 Fri…" at bounding box center [535, 327] width 1070 height 455
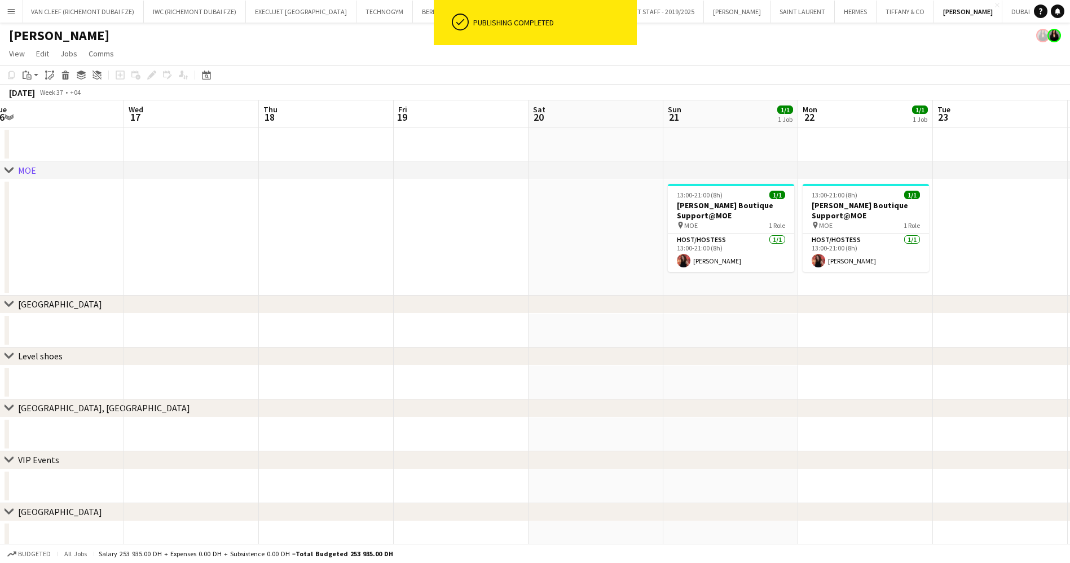
drag, startPoint x: 640, startPoint y: 224, endPoint x: 416, endPoint y: 234, distance: 223.5
click at [416, 234] on app-calendar-viewport "Sat 13 1/1 1 Job Sun 14 1/1 1 Job Mon 15 Tue 16 Wed 17 Thu 18 Fri 19 Sat 20 Sun…" at bounding box center [535, 327] width 1070 height 455
